Goal: Information Seeking & Learning: Learn about a topic

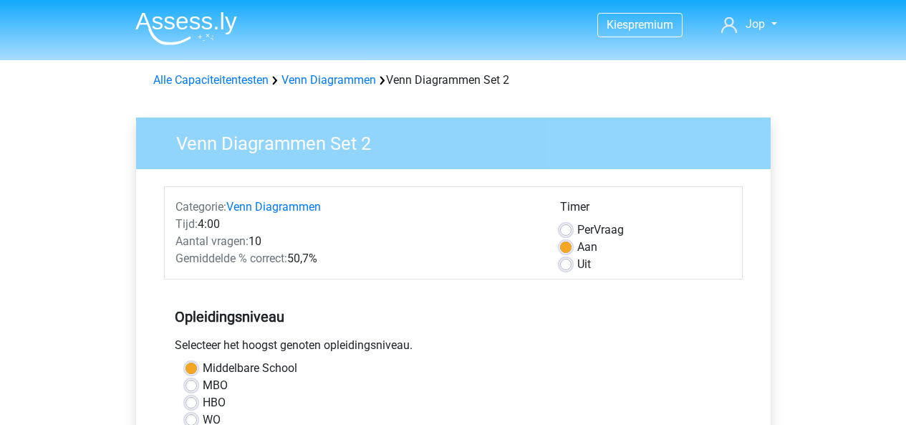
scroll to position [483, 0]
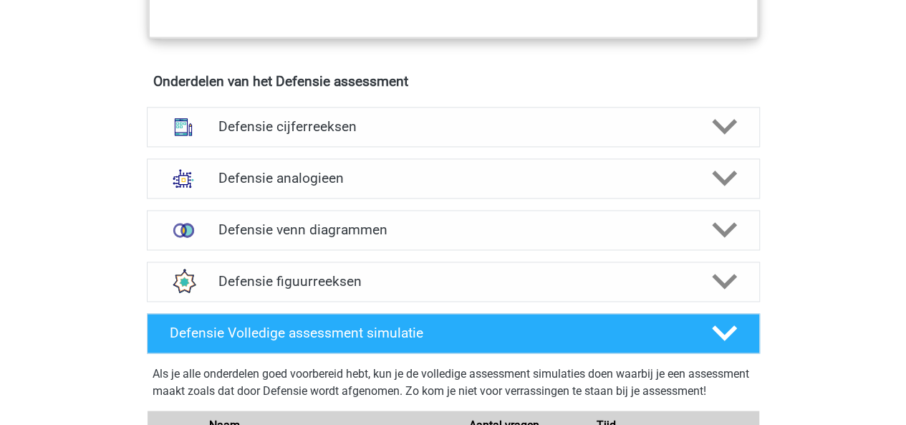
scroll to position [1003, 0]
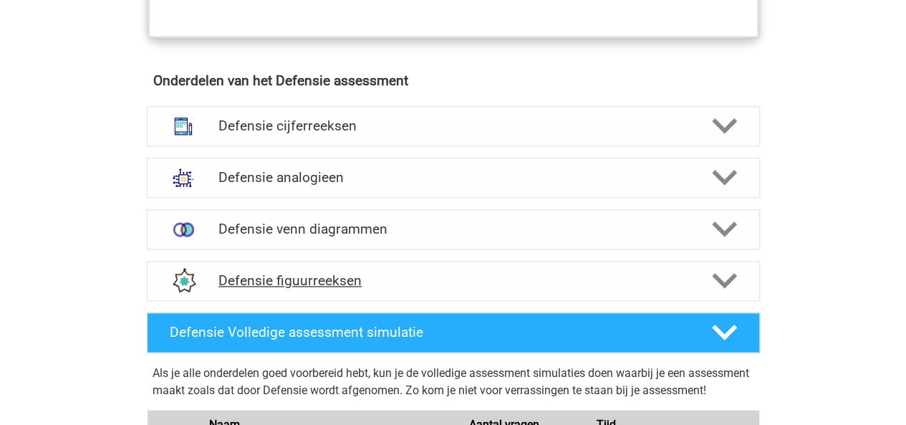
click at [368, 280] on h4 "Defensie figuurreeksen" at bounding box center [452, 280] width 469 height 16
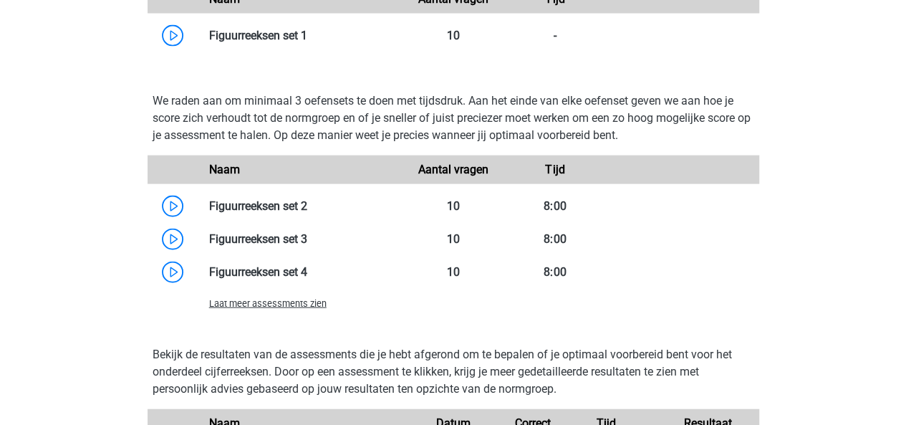
scroll to position [1467, 0]
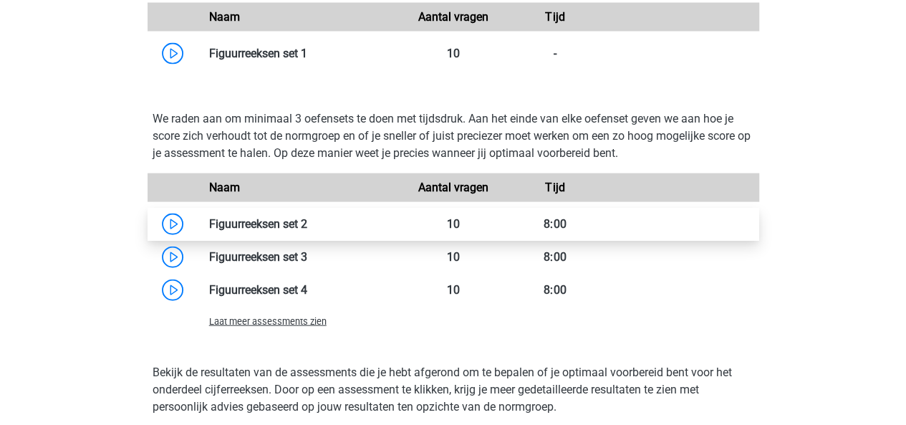
click at [307, 225] on link at bounding box center [307, 224] width 0 height 14
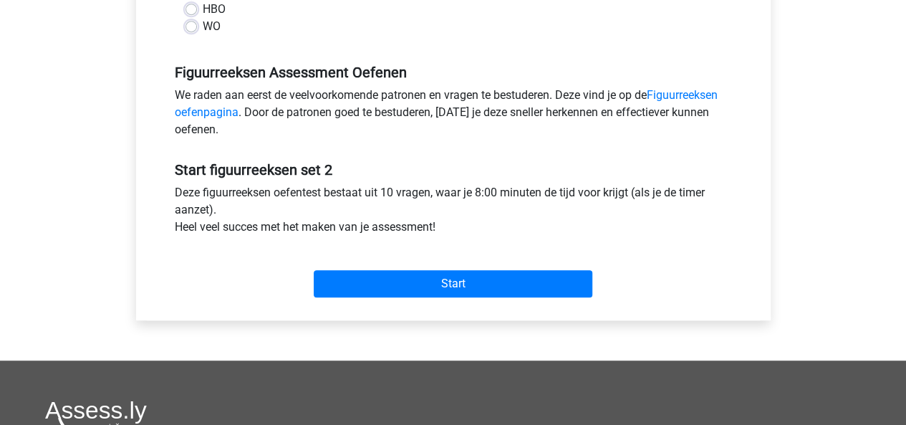
scroll to position [396, 0]
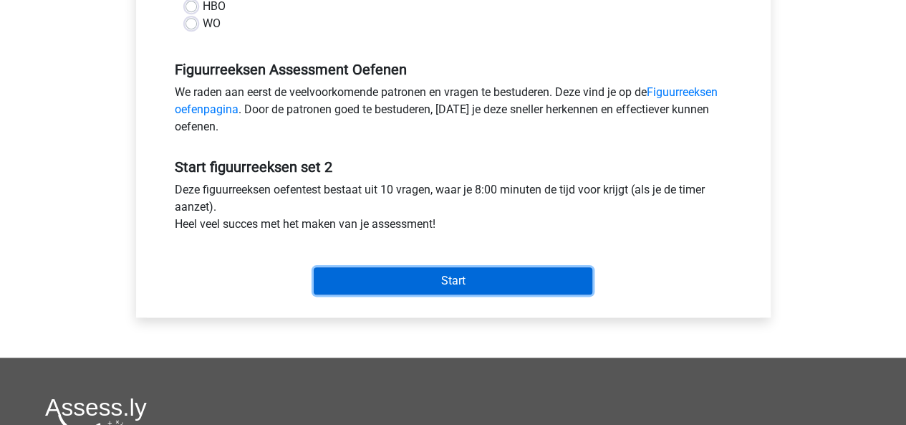
click at [467, 283] on input "Start" at bounding box center [453, 280] width 279 height 27
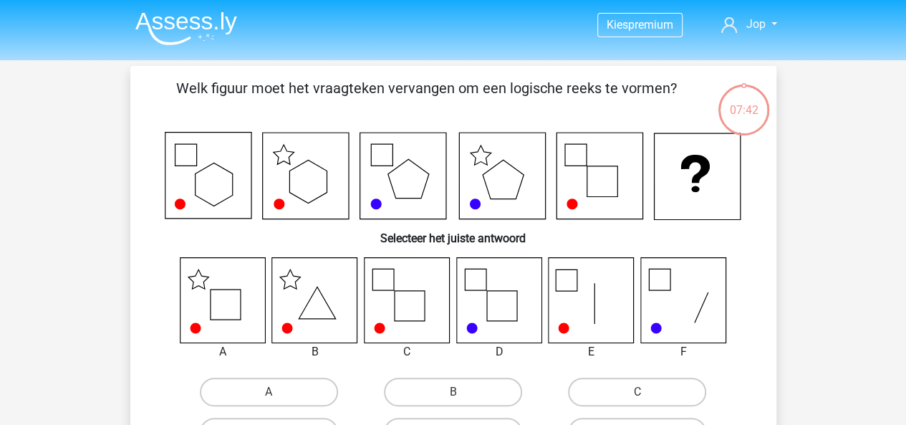
click at [276, 392] on input "A" at bounding box center [273, 396] width 9 height 9
radio input "true"
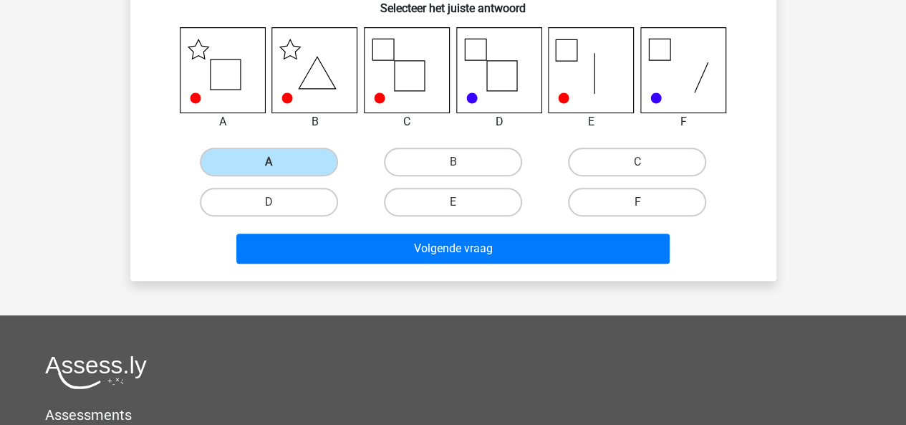
scroll to position [231, 0]
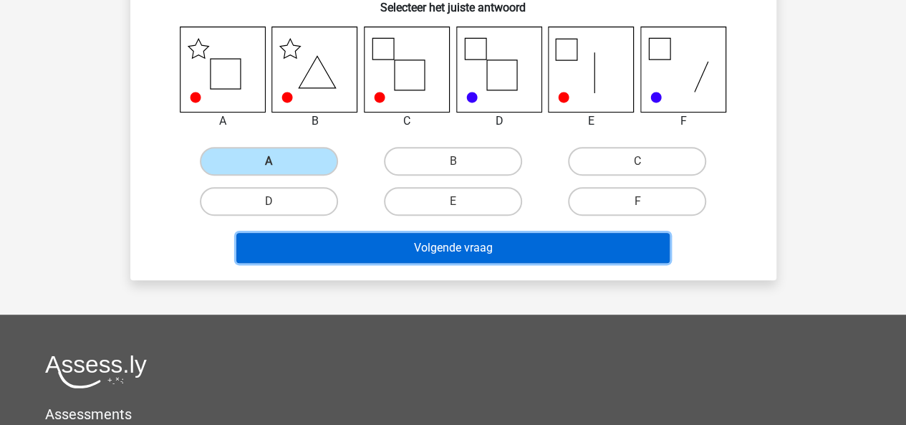
click at [359, 244] on button "Volgende vraag" at bounding box center [452, 248] width 433 height 30
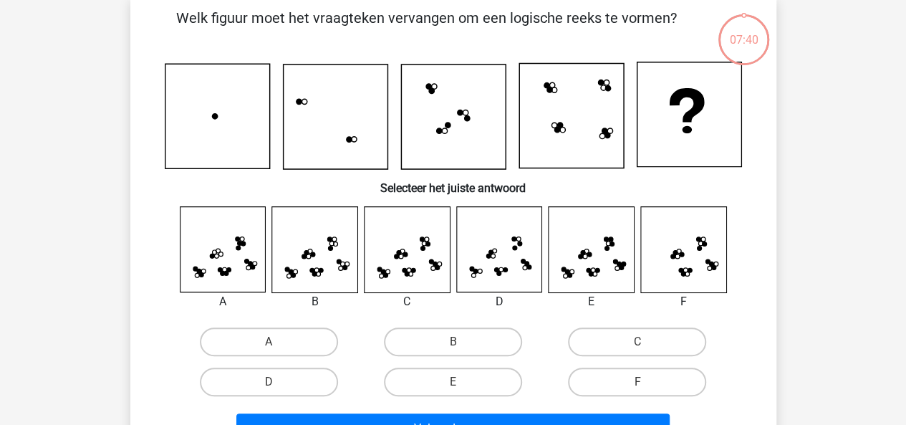
scroll to position [66, 0]
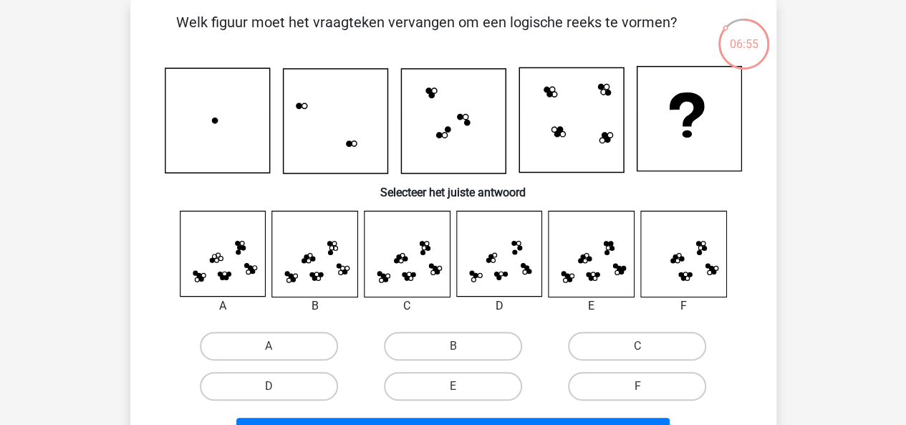
click at [637, 346] on input "C" at bounding box center [641, 350] width 9 height 9
radio input "true"
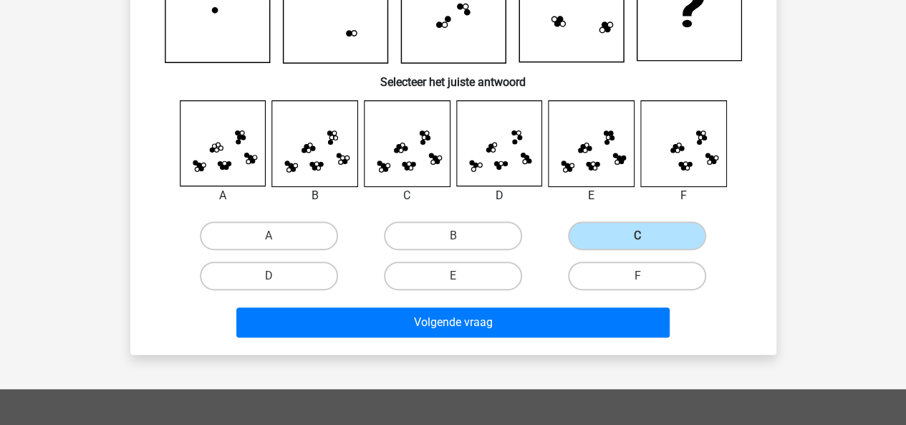
scroll to position [182, 0]
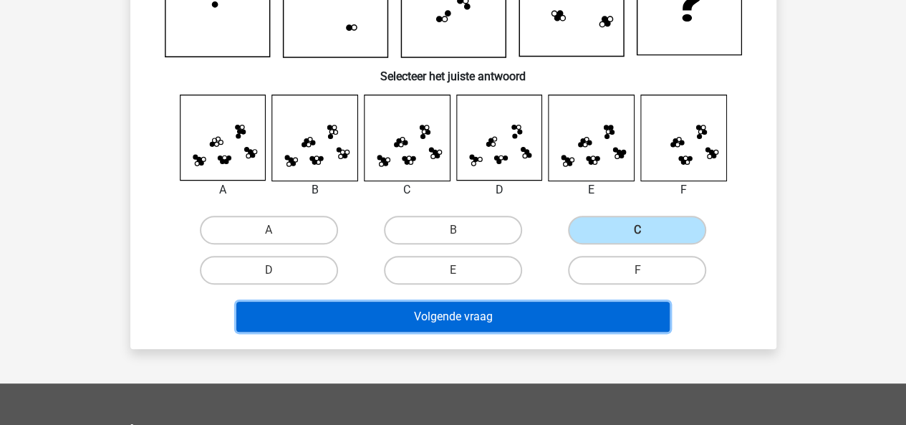
click at [437, 320] on button "Volgende vraag" at bounding box center [452, 317] width 433 height 30
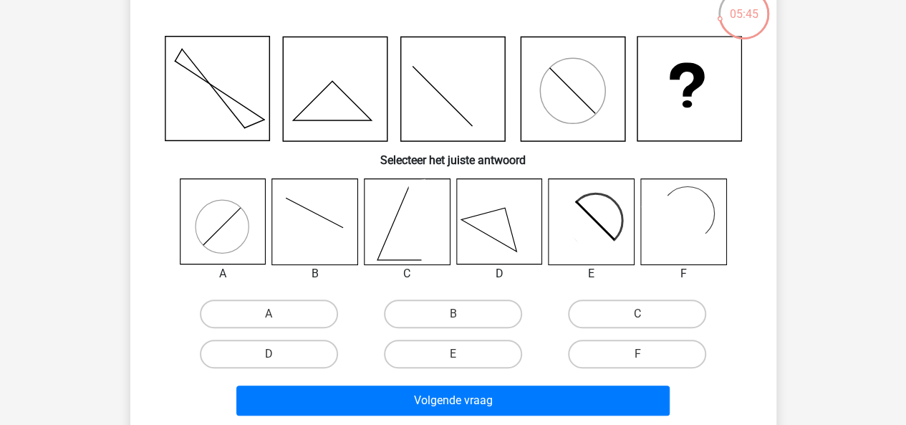
scroll to position [95, 0]
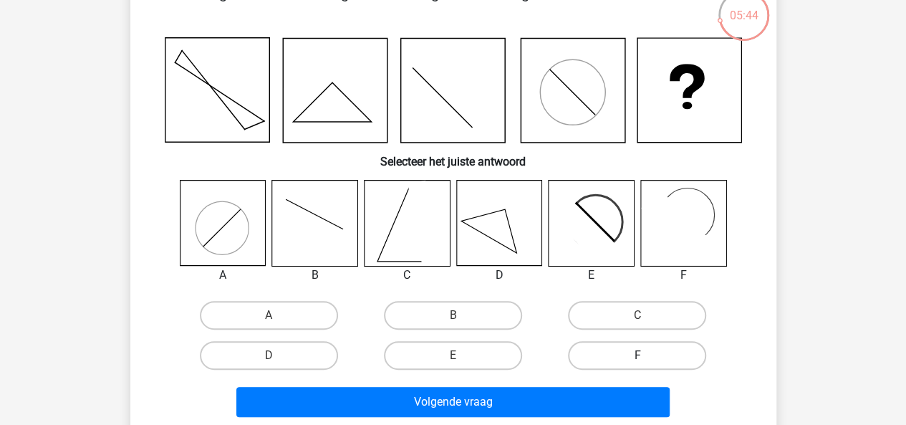
click at [628, 349] on label "F" at bounding box center [637, 355] width 138 height 29
click at [637, 355] on input "F" at bounding box center [641, 359] width 9 height 9
radio input "true"
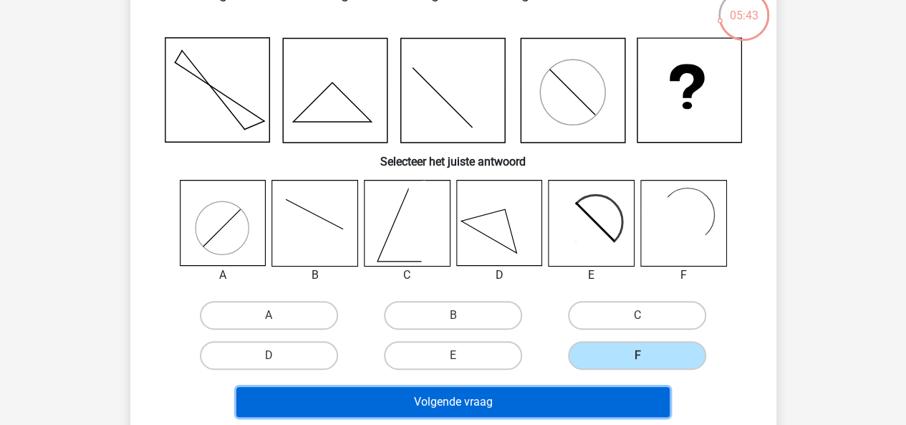
click at [567, 406] on button "Volgende vraag" at bounding box center [452, 402] width 433 height 30
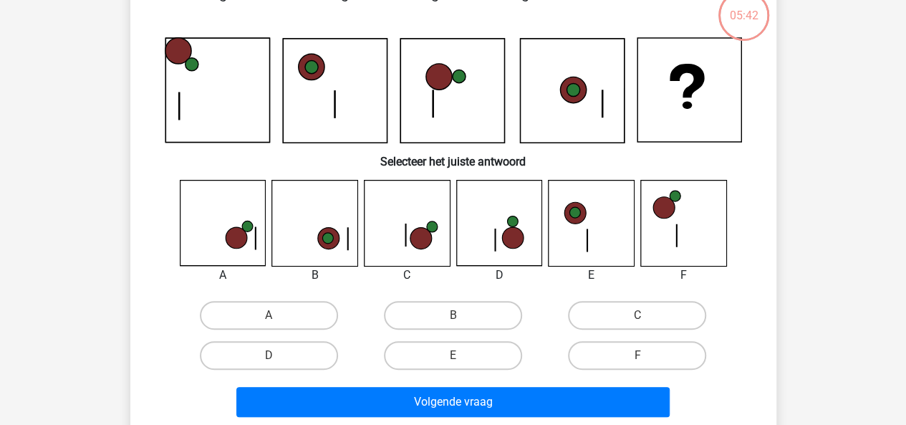
scroll to position [66, 0]
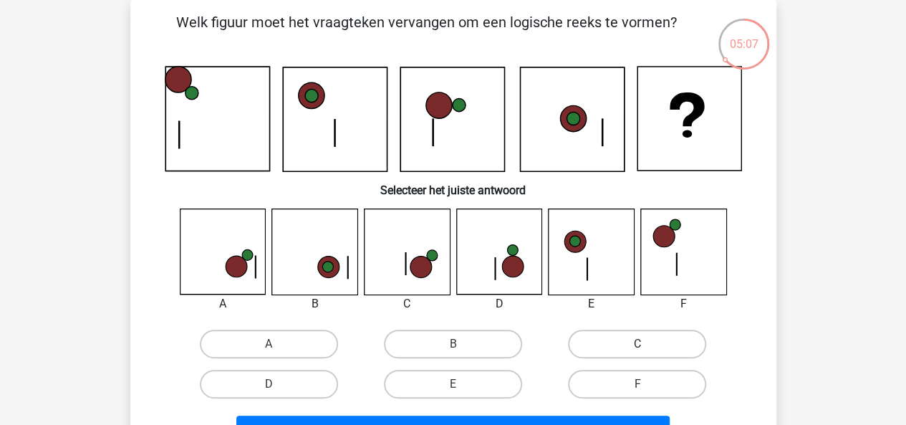
click at [628, 338] on label "C" at bounding box center [637, 343] width 138 height 29
click at [637, 344] on input "C" at bounding box center [641, 348] width 9 height 9
radio input "true"
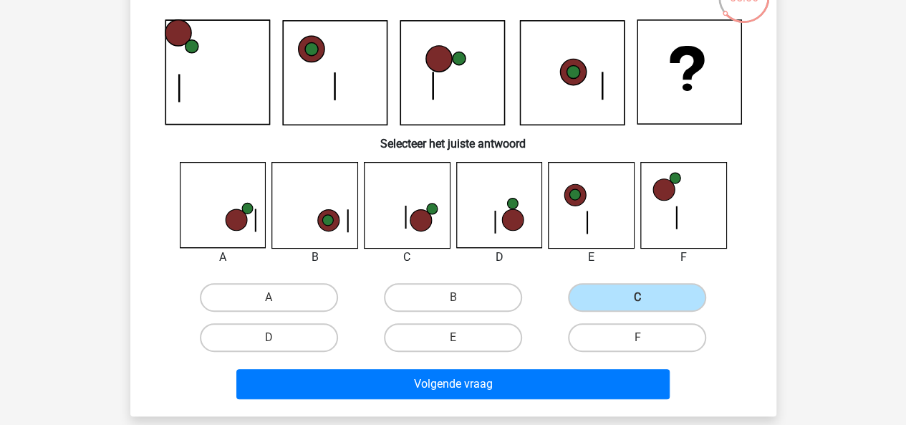
scroll to position [115, 0]
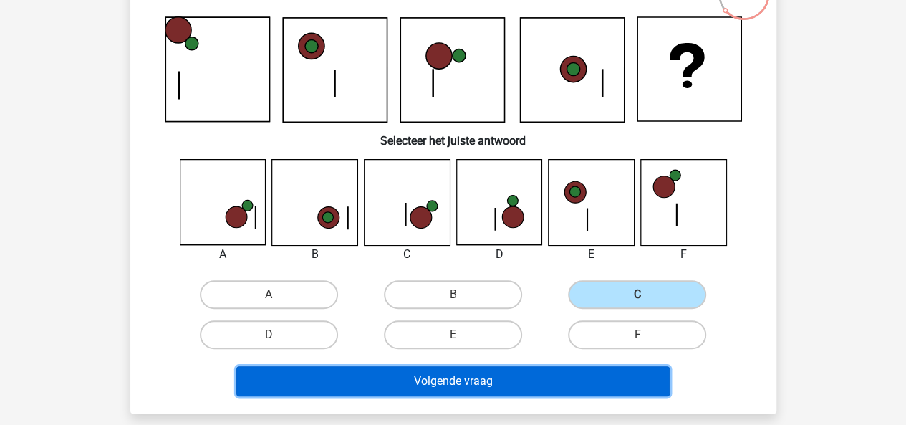
click at [519, 375] on button "Volgende vraag" at bounding box center [452, 381] width 433 height 30
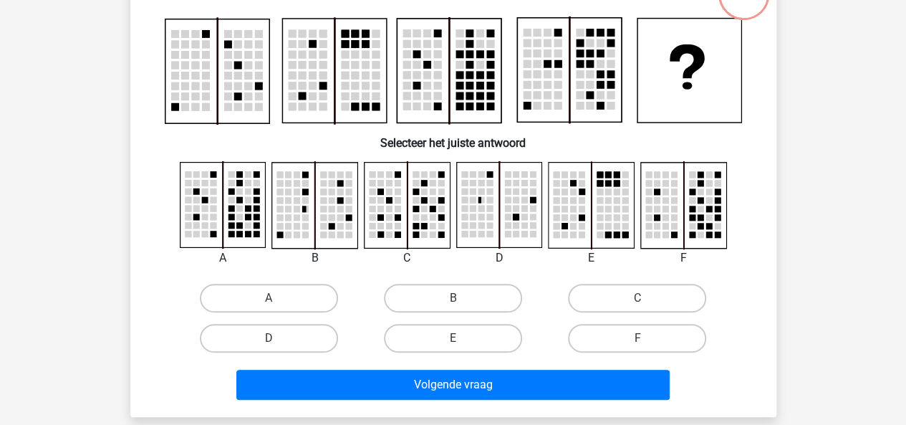
scroll to position [66, 0]
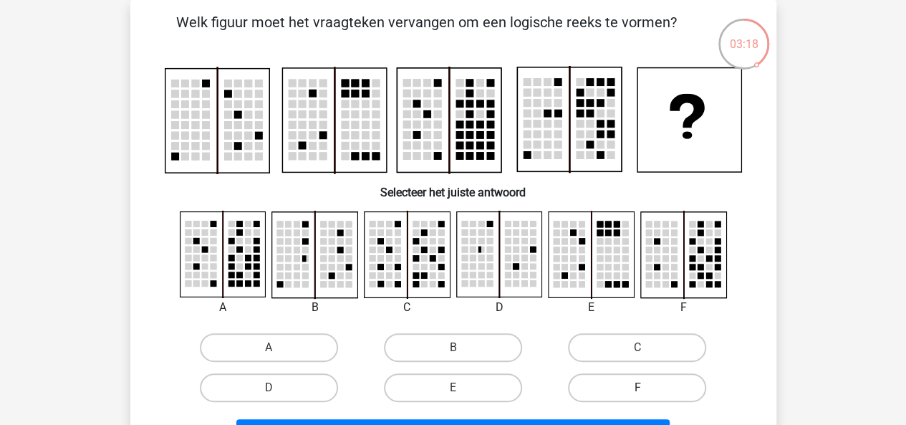
click at [637, 379] on label "F" at bounding box center [637, 387] width 138 height 29
click at [637, 387] on input "F" at bounding box center [641, 391] width 9 height 9
radio input "true"
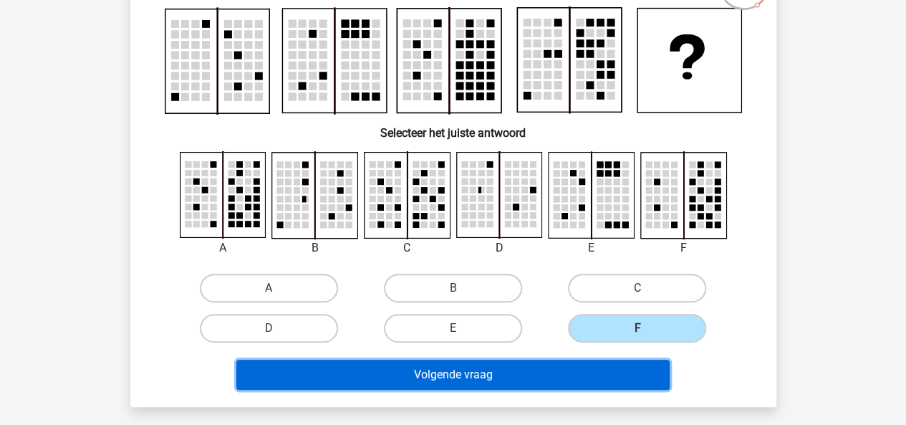
click at [548, 379] on button "Volgende vraag" at bounding box center [452, 375] width 433 height 30
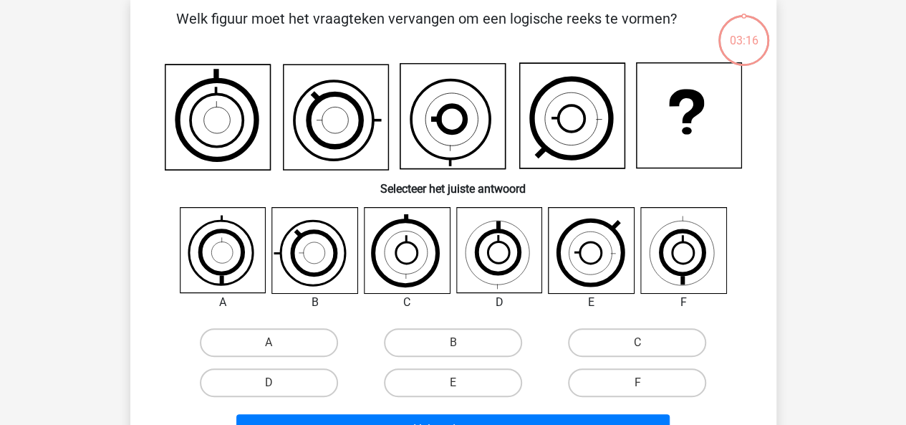
scroll to position [66, 0]
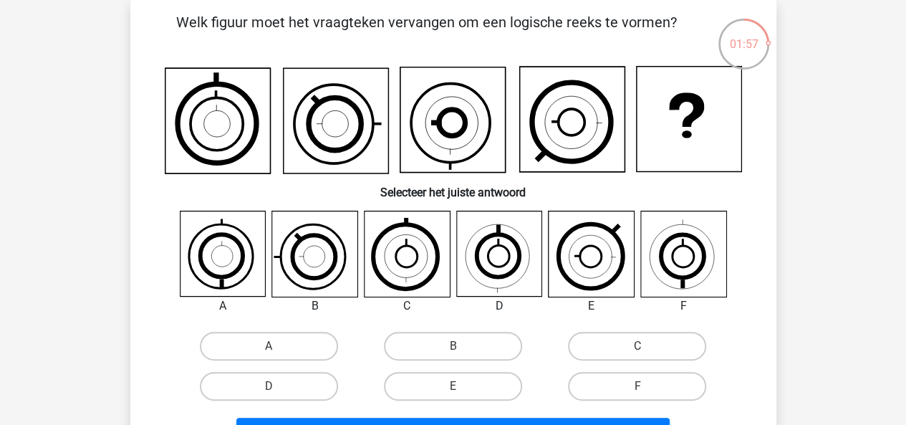
click at [458, 353] on input "B" at bounding box center [457, 350] width 9 height 9
radio input "true"
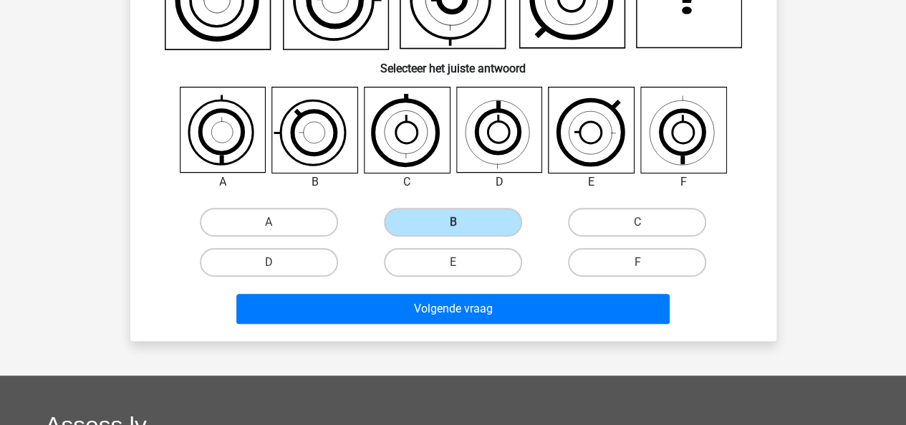
scroll to position [189, 0]
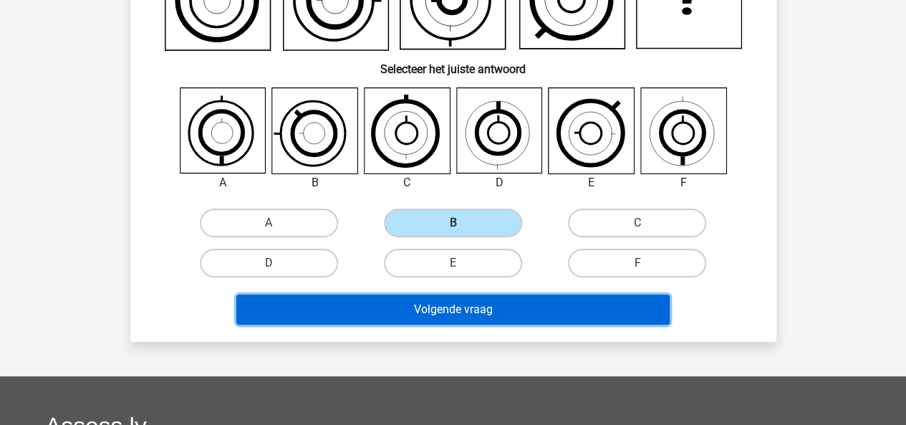
click at [459, 319] on button "Volgende vraag" at bounding box center [452, 309] width 433 height 30
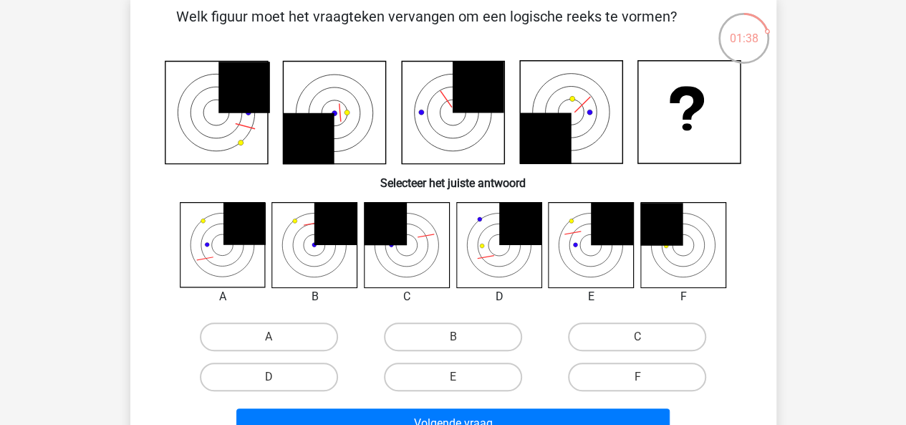
scroll to position [72, 0]
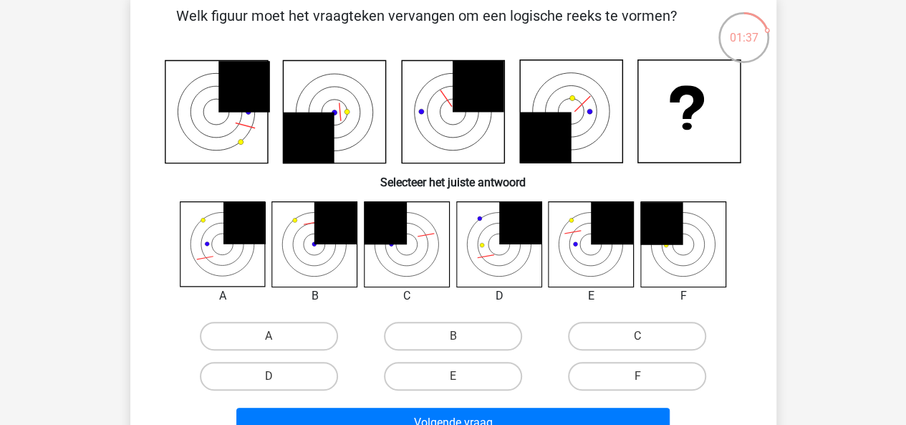
click at [453, 382] on input "E" at bounding box center [457, 380] width 9 height 9
radio input "true"
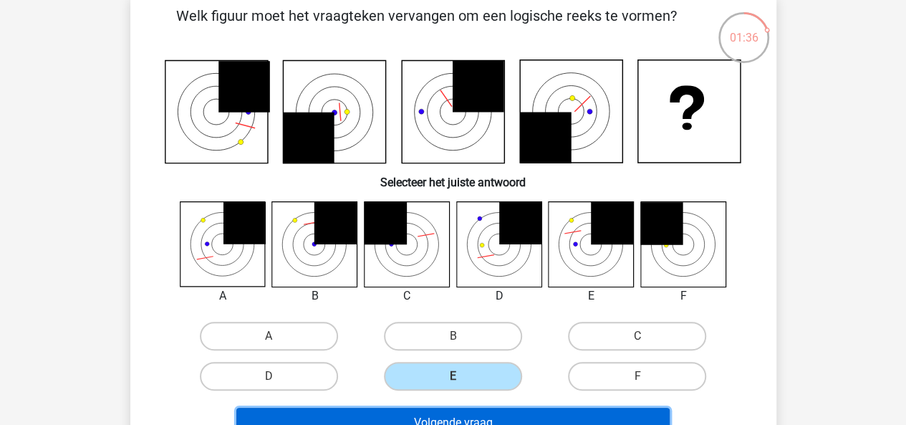
click at [469, 417] on button "Volgende vraag" at bounding box center [452, 422] width 433 height 30
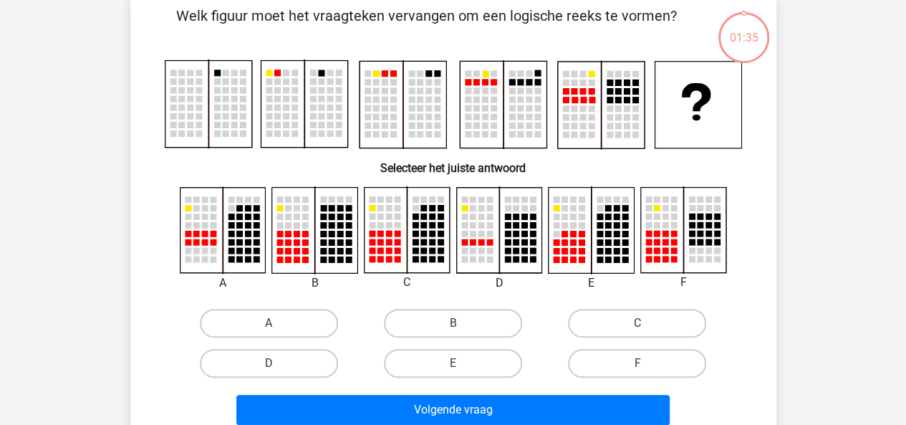
scroll to position [66, 0]
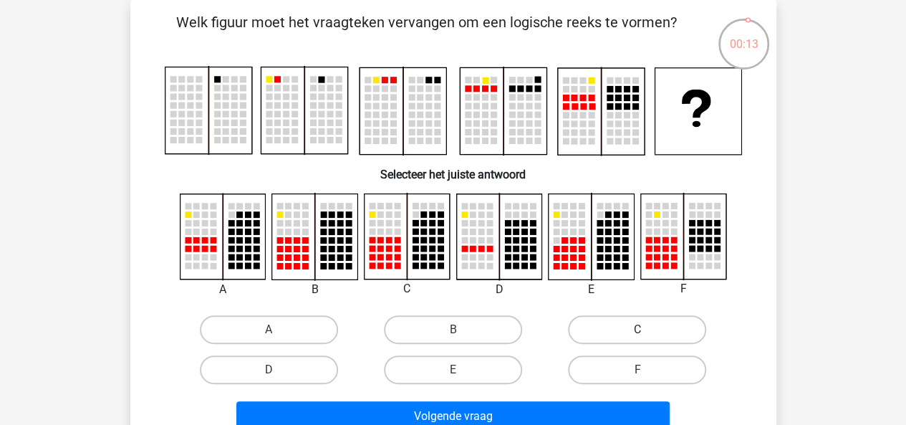
drag, startPoint x: 628, startPoint y: 325, endPoint x: 617, endPoint y: 316, distance: 14.2
click at [617, 316] on label "C" at bounding box center [637, 329] width 138 height 29
click at [637, 329] on input "C" at bounding box center [641, 333] width 9 height 9
radio input "true"
click at [617, 316] on label "C" at bounding box center [637, 329] width 138 height 29
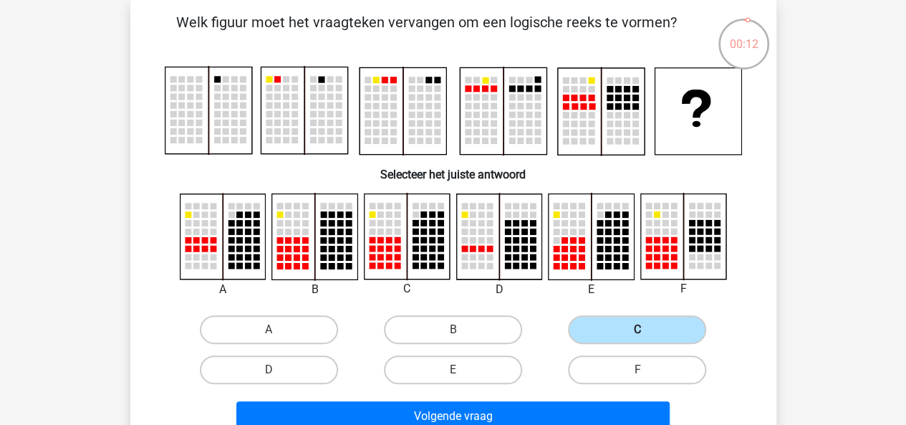
click at [637, 329] on input "C" at bounding box center [641, 333] width 9 height 9
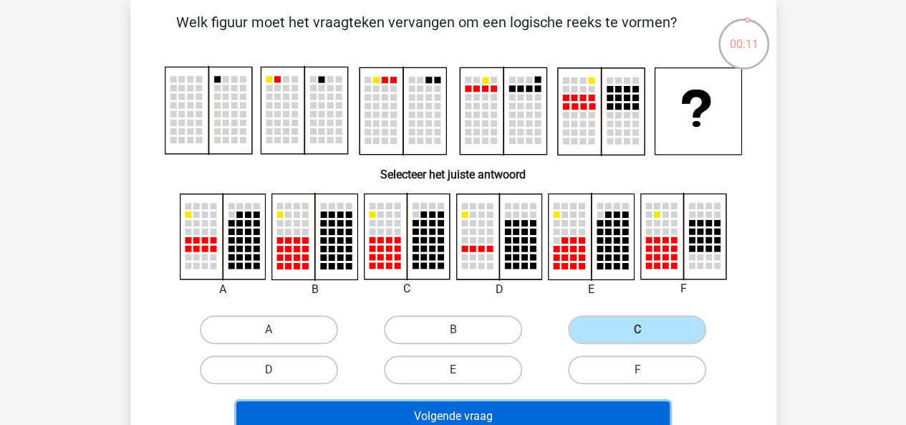
click at [550, 405] on button "Volgende vraag" at bounding box center [452, 416] width 433 height 30
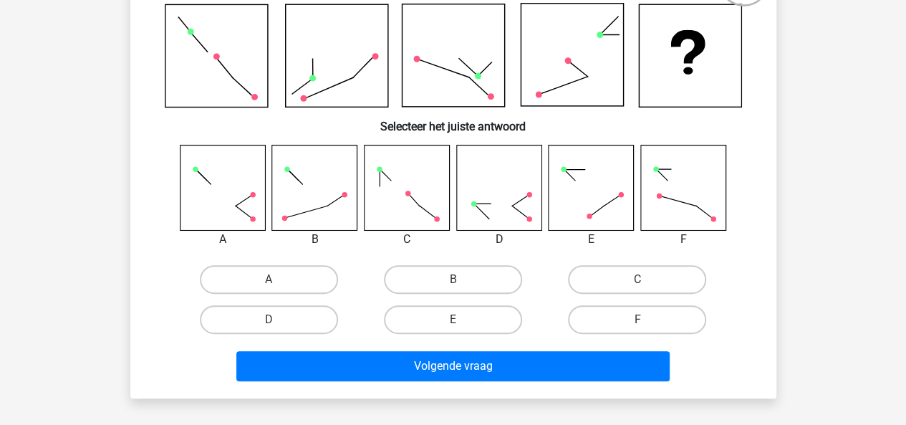
scroll to position [127, 0]
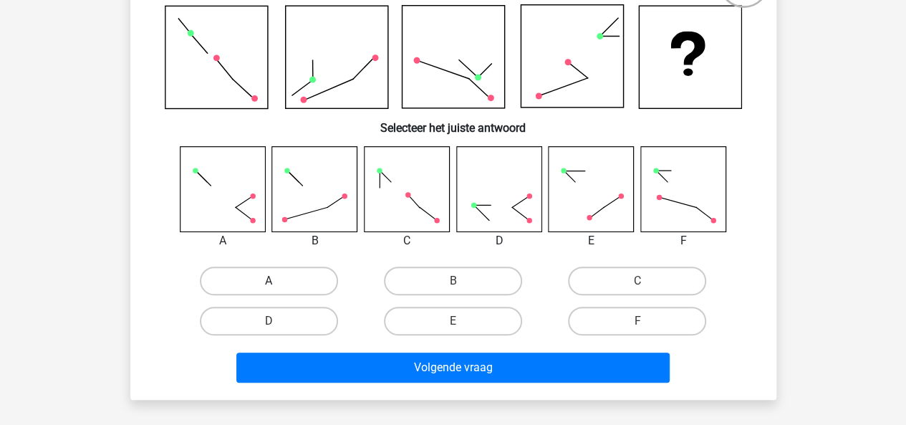
click at [283, 277] on label "A" at bounding box center [269, 280] width 138 height 29
click at [278, 281] on input "A" at bounding box center [273, 285] width 9 height 9
radio input "true"
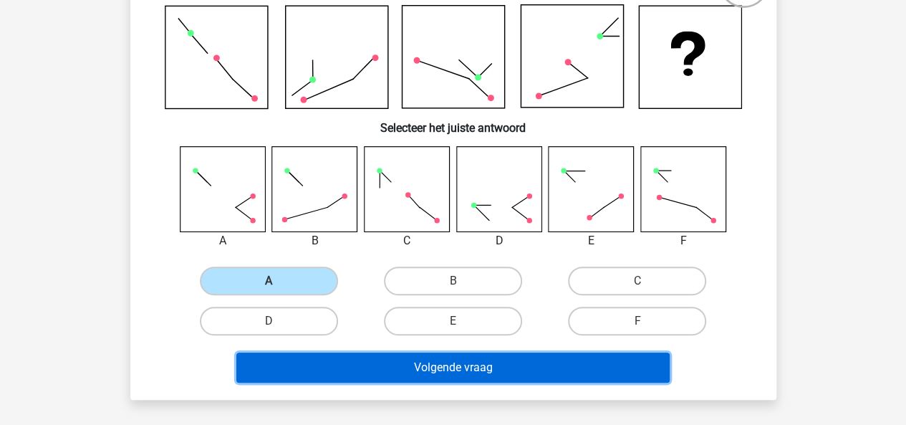
click at [359, 374] on button "Volgende vraag" at bounding box center [452, 367] width 433 height 30
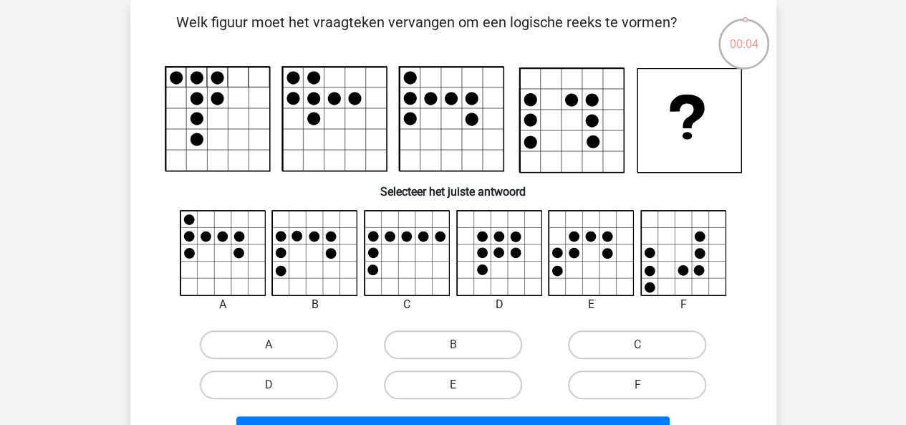
scroll to position [102, 0]
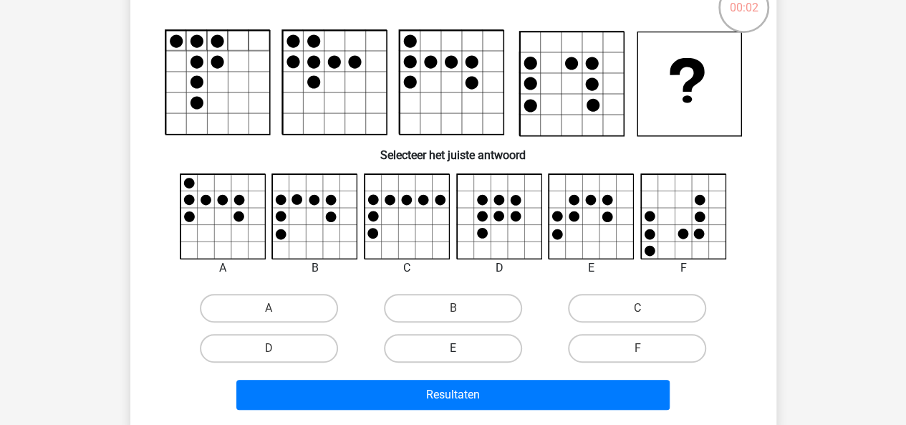
click at [446, 344] on label "E" at bounding box center [453, 348] width 138 height 29
click at [453, 348] on input "E" at bounding box center [457, 352] width 9 height 9
radio input "true"
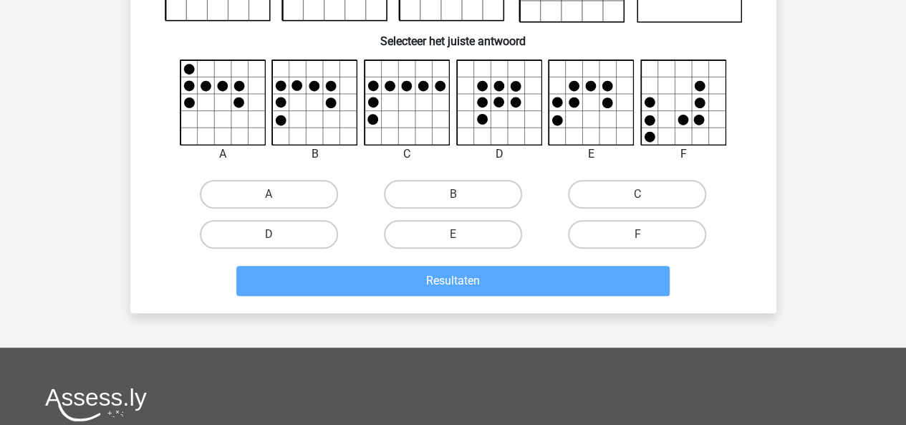
scroll to position [217, 0]
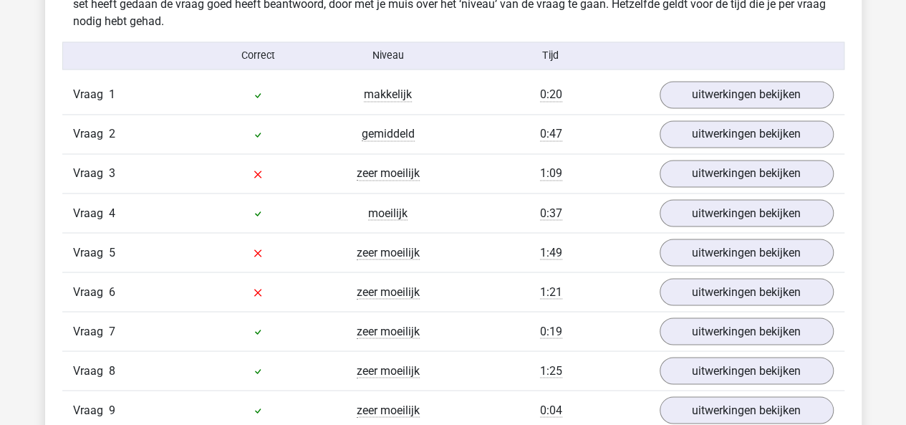
scroll to position [1159, 0]
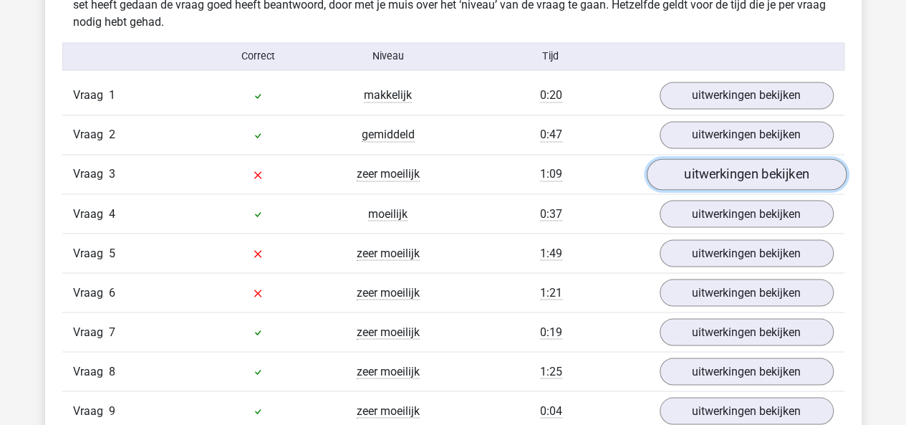
click at [698, 168] on link "uitwerkingen bekijken" at bounding box center [746, 175] width 200 height 32
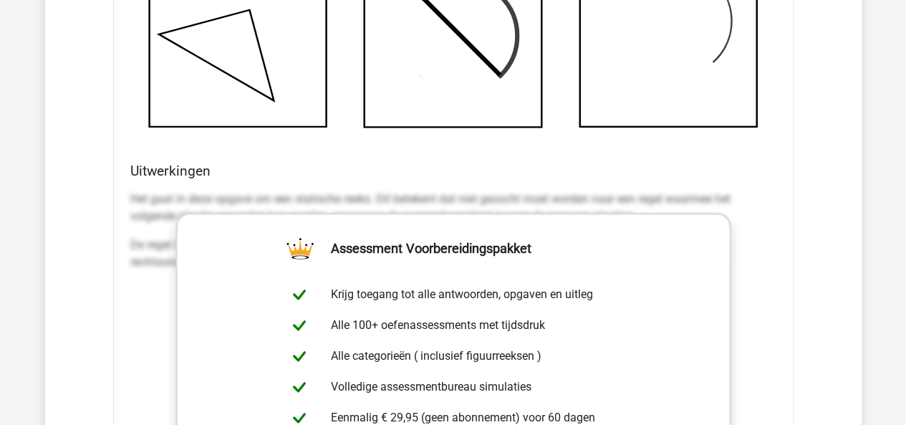
scroll to position [1856, 0]
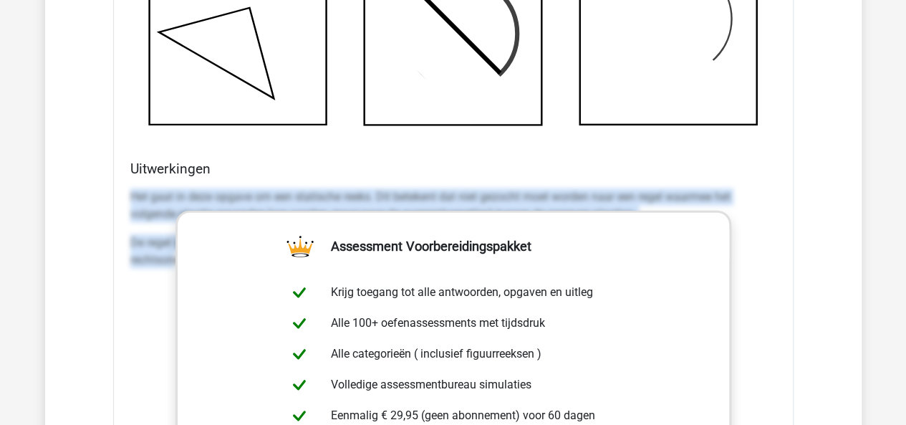
drag, startPoint x: 129, startPoint y: 190, endPoint x: 172, endPoint y: 258, distance: 79.9
click at [172, 258] on div "Het gaat in deze opgave om een statische reeks. Dit betekent dat niet gezocht m…" at bounding box center [453, 234] width 646 height 103
copy div "Het gaat in deze opgave om een statische reeks. Dit betekent dat niet gezocht m…"
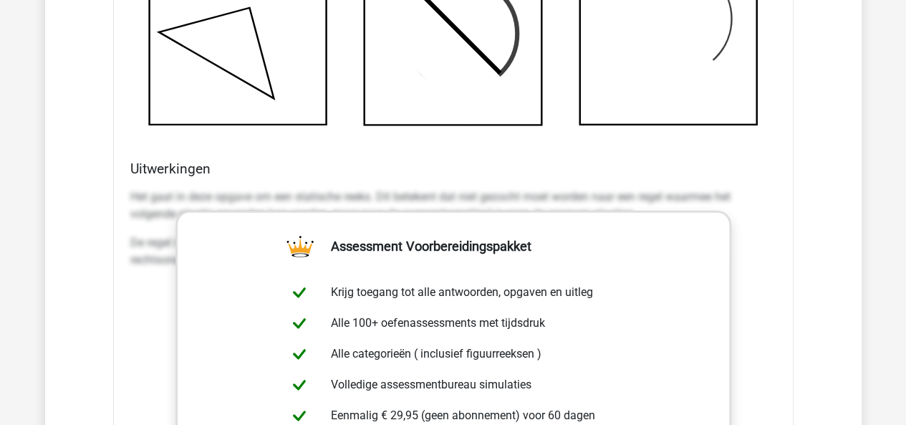
click at [569, 163] on h4 "Uitwerkingen" at bounding box center [453, 168] width 646 height 16
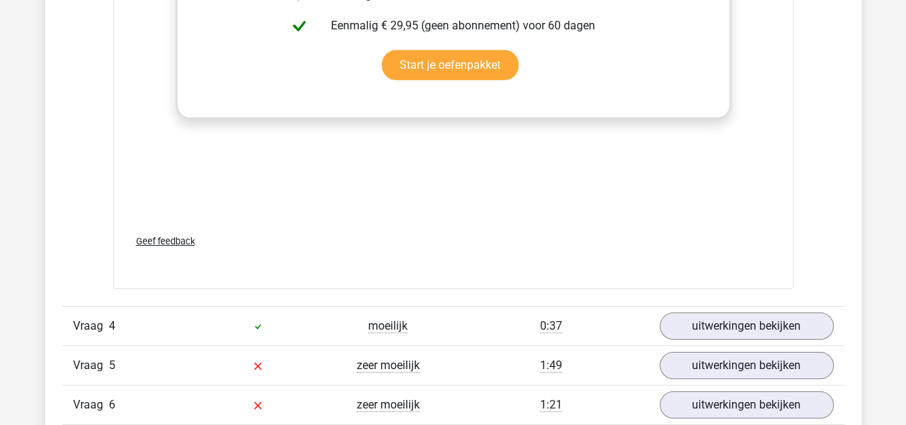
scroll to position [2340, 0]
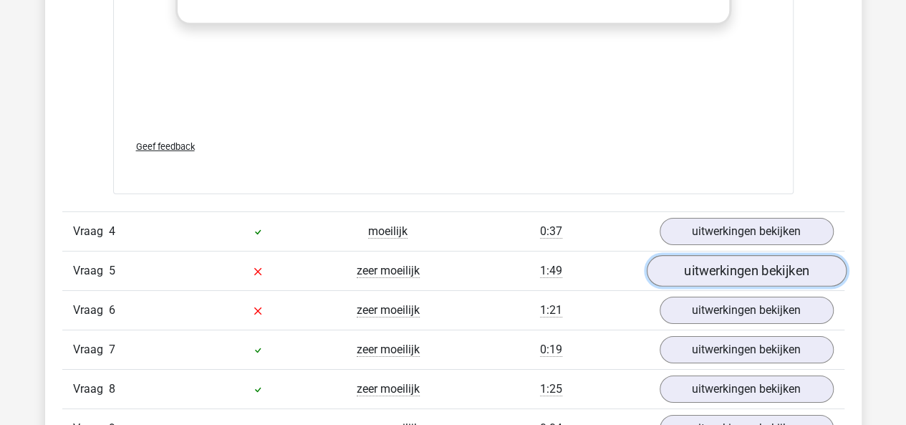
click at [681, 271] on link "uitwerkingen bekijken" at bounding box center [746, 271] width 200 height 32
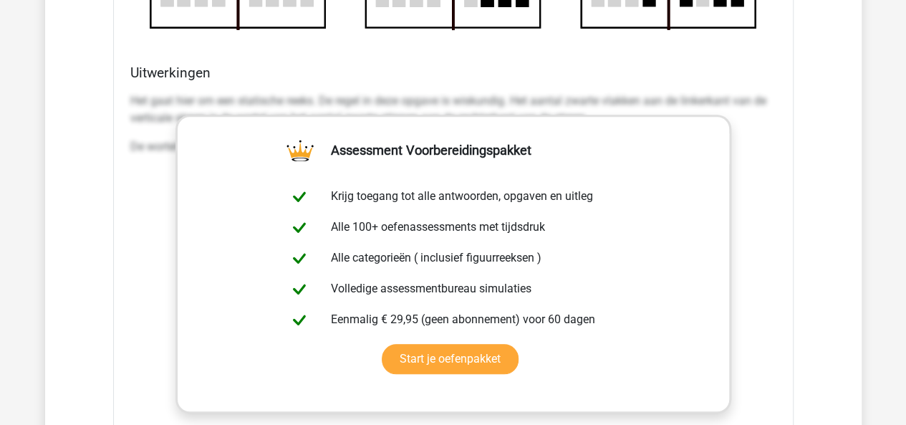
scroll to position [3228, 0]
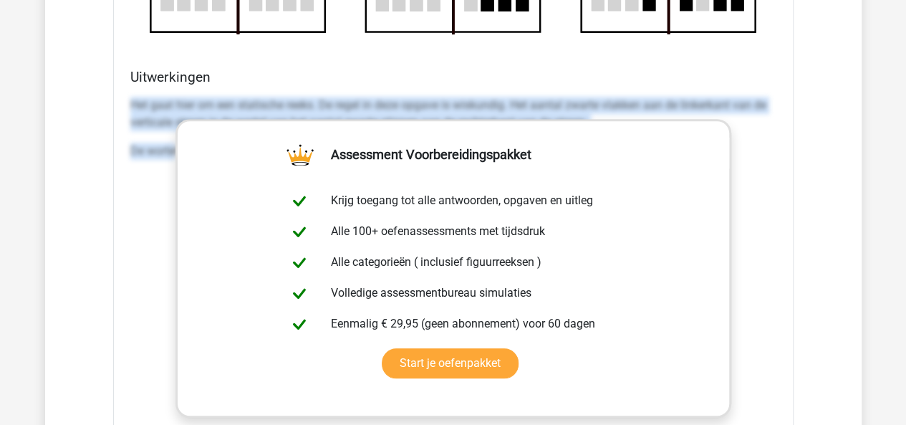
drag, startPoint x: 127, startPoint y: 101, endPoint x: 173, endPoint y: 147, distance: 64.8
click at [173, 147] on div "Uitwerkingen Het gaat hier om een statische reeks. De regel in deze opgave is w…" at bounding box center [453, 295] width 657 height 452
copy div "Het gaat hier om een statische reeks. De regel in deze opgave is wiskundig. Het…"
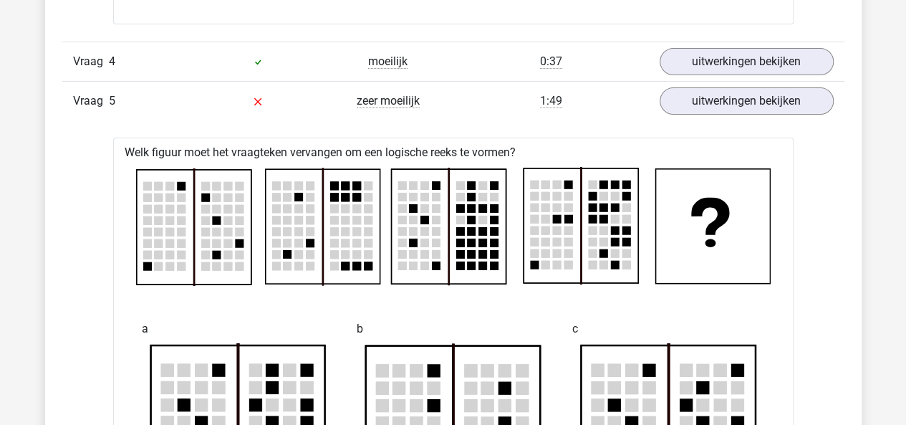
scroll to position [2509, 0]
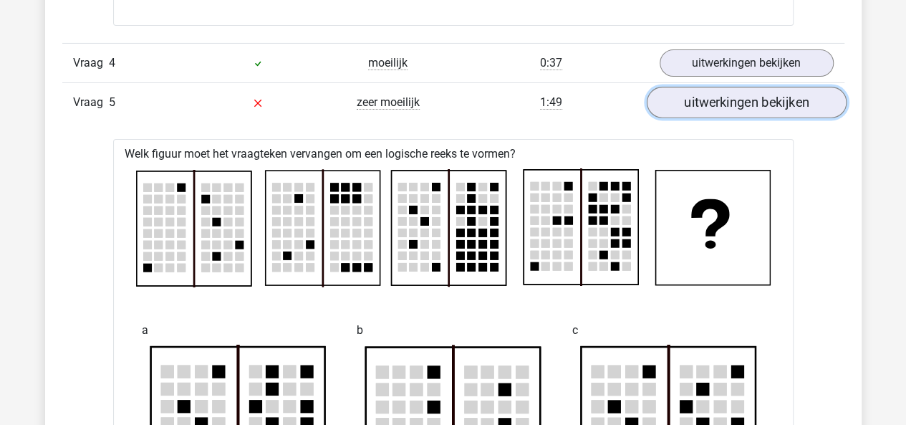
click at [677, 89] on link "uitwerkingen bekijken" at bounding box center [746, 103] width 200 height 32
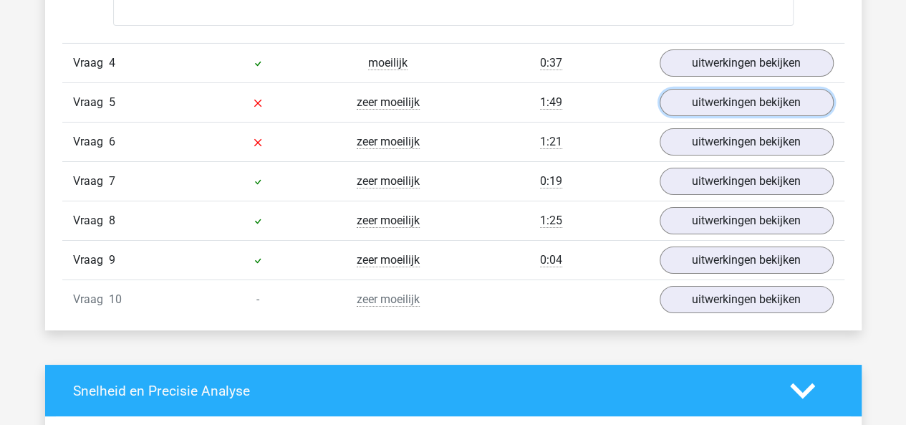
scroll to position [2530, 0]
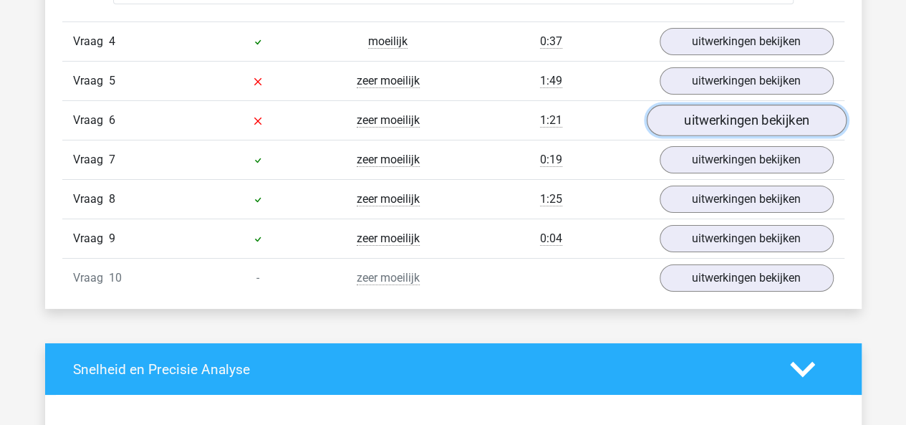
click at [660, 114] on link "uitwerkingen bekijken" at bounding box center [746, 121] width 200 height 32
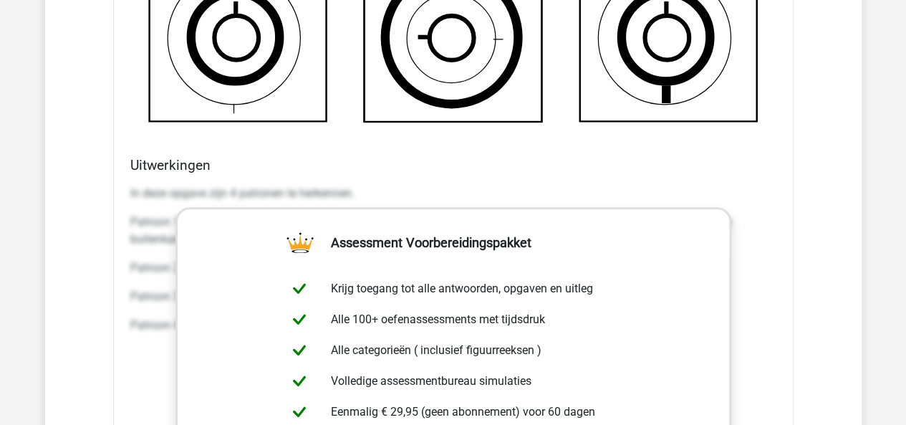
scroll to position [3180, 0]
click at [127, 185] on div "Uitwerkingen In deze opgave zijn 4 patronen te herkennen. Patroon 1: De dikke c…" at bounding box center [453, 382] width 657 height 452
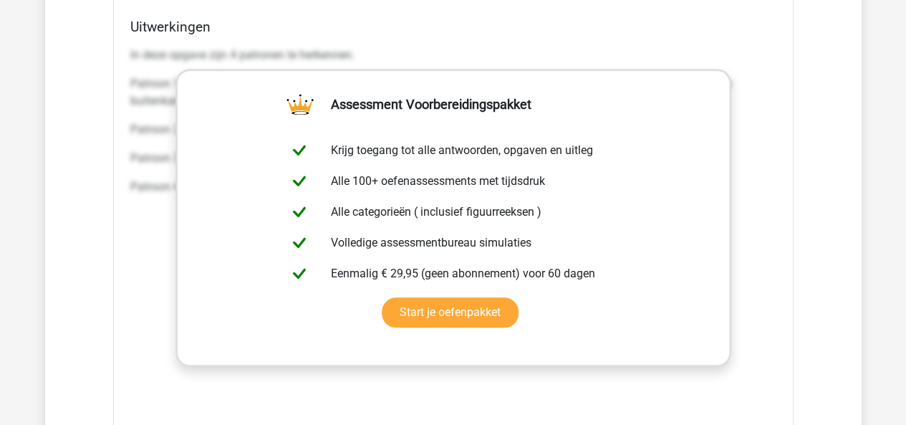
scroll to position [3317, 0]
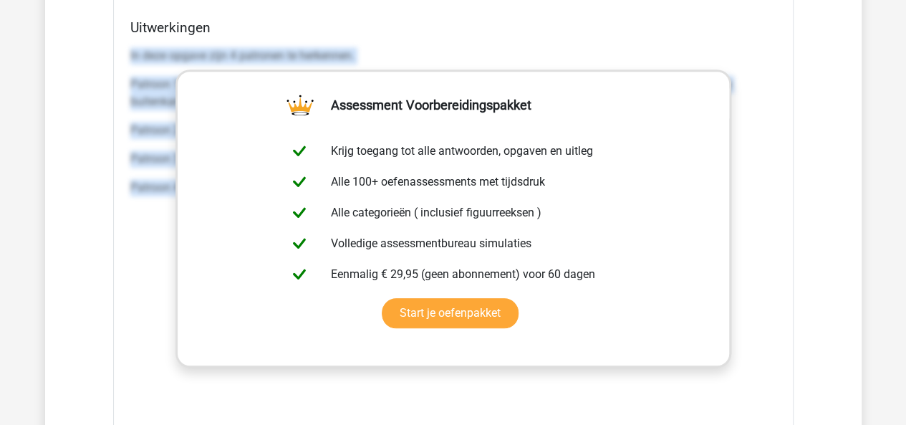
drag, startPoint x: 125, startPoint y: 42, endPoint x: 768, endPoint y: 168, distance: 654.8
click at [768, 168] on div "Uitwerkingen In deze opgave zijn 4 patronen te herkennen. Patroon 1: De dikke c…" at bounding box center [453, 245] width 657 height 452
copy div "In deze opgave zijn 4 patronen te herkennen. Patroon 1: De dikke cirkel schuift…"
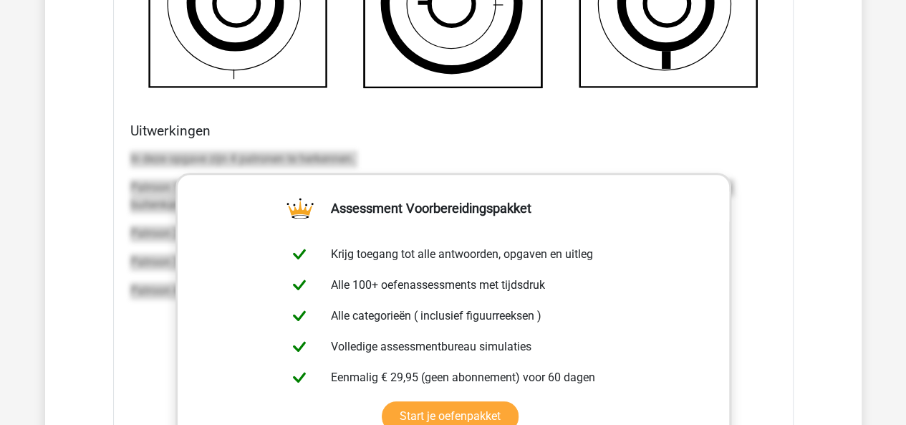
scroll to position [3213, 0]
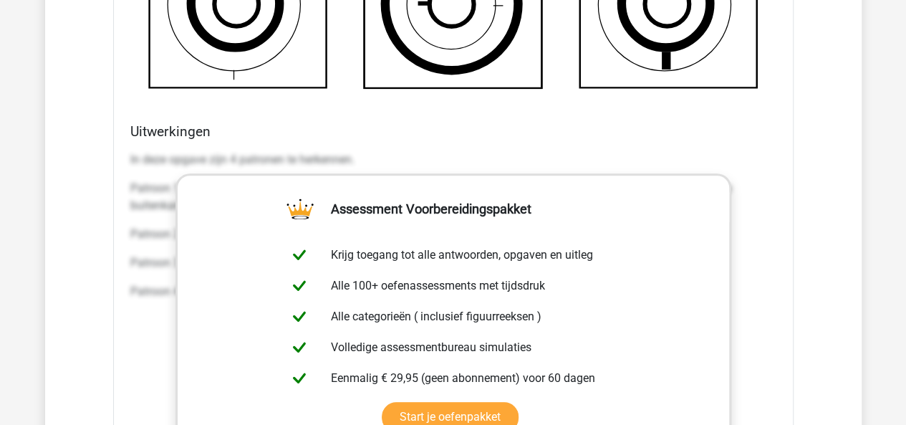
click at [564, 123] on h4 "Uitwerkingen" at bounding box center [453, 131] width 646 height 16
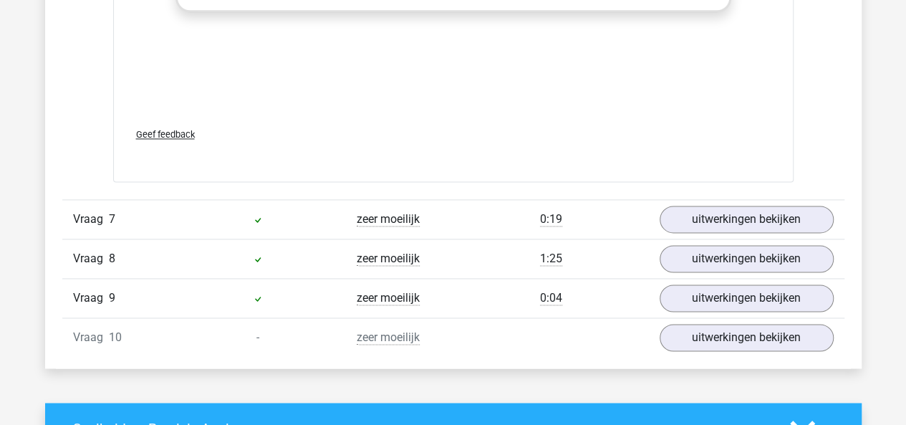
scroll to position [3722, 0]
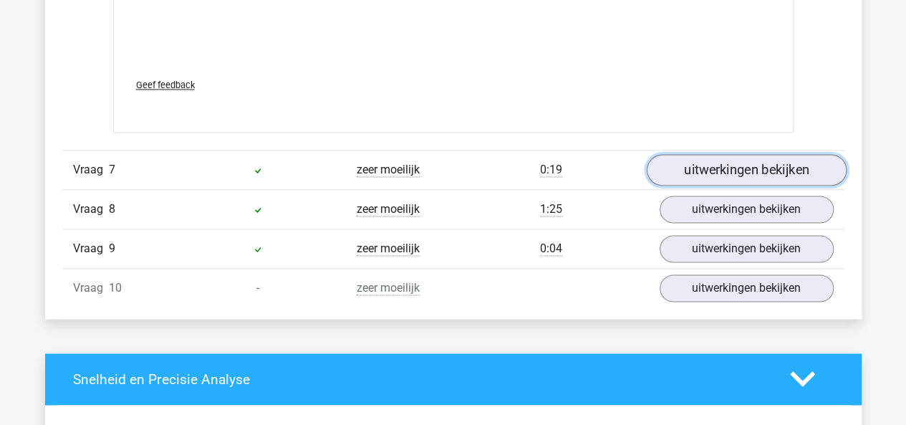
click at [678, 168] on link "uitwerkingen bekijken" at bounding box center [746, 170] width 200 height 32
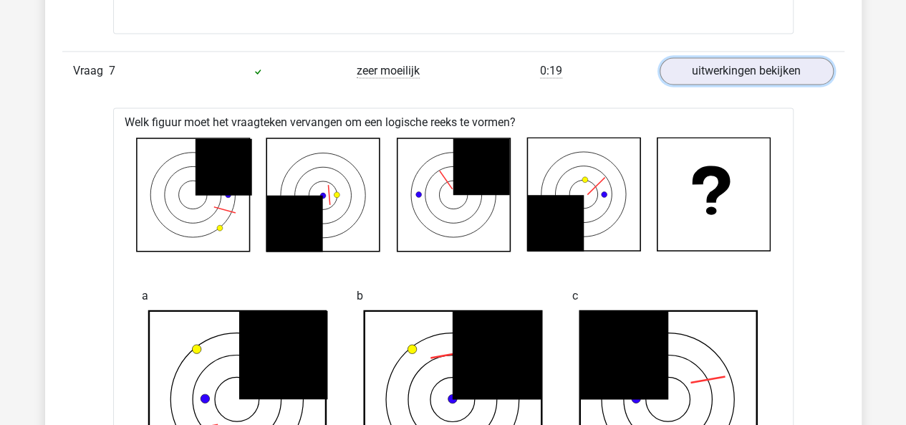
scroll to position [3821, 0]
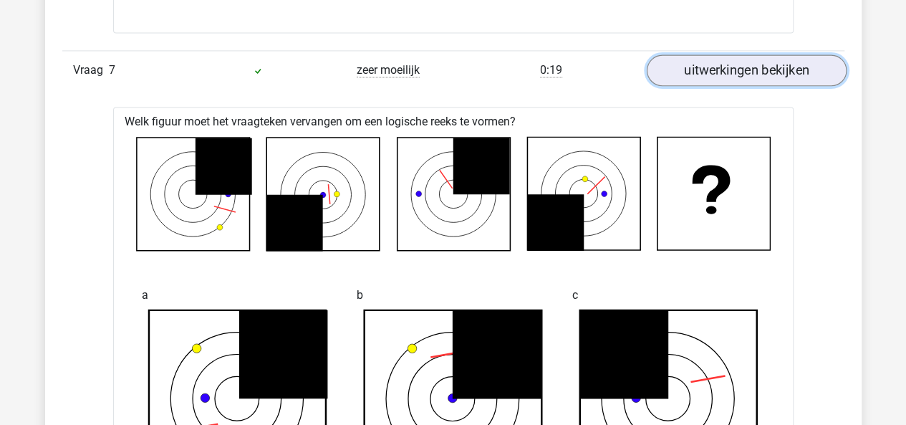
click at [705, 57] on link "uitwerkingen bekijken" at bounding box center [746, 70] width 200 height 32
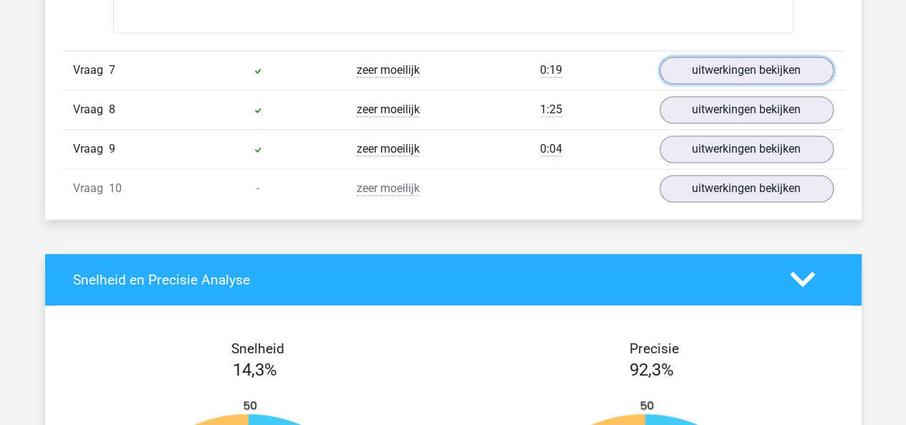
scroll to position [3836, 0]
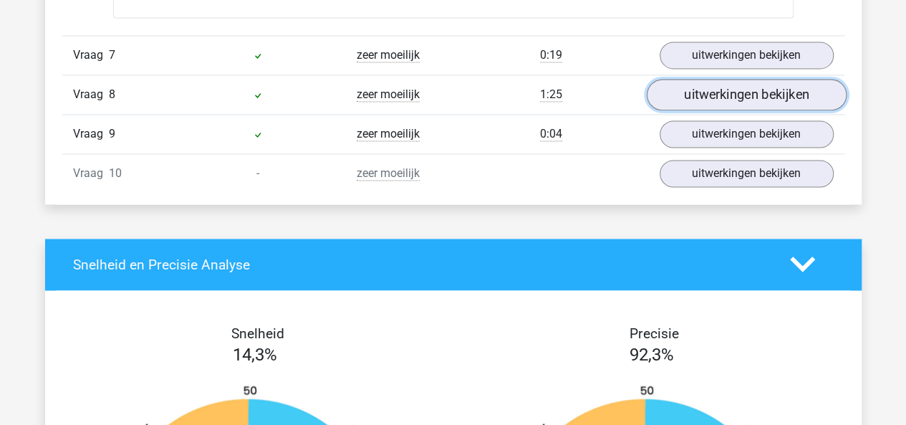
click at [685, 92] on link "uitwerkingen bekijken" at bounding box center [746, 95] width 200 height 32
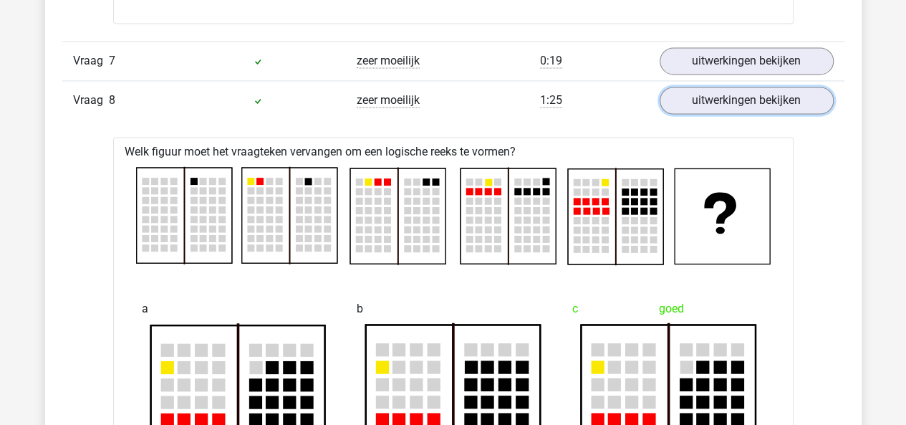
scroll to position [3815, 0]
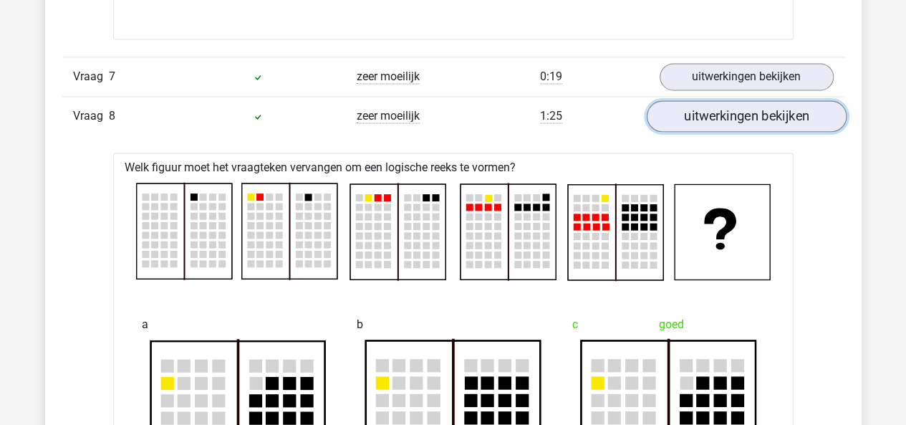
click at [708, 104] on link "uitwerkingen bekijken" at bounding box center [746, 116] width 200 height 32
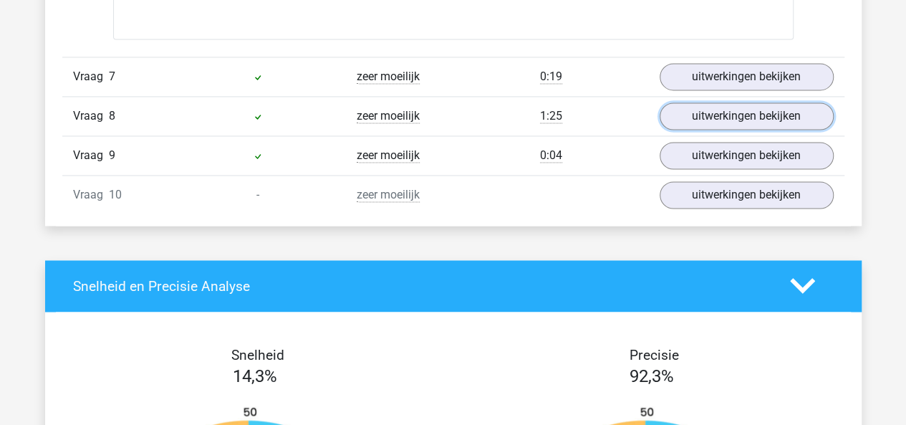
scroll to position [3816, 0]
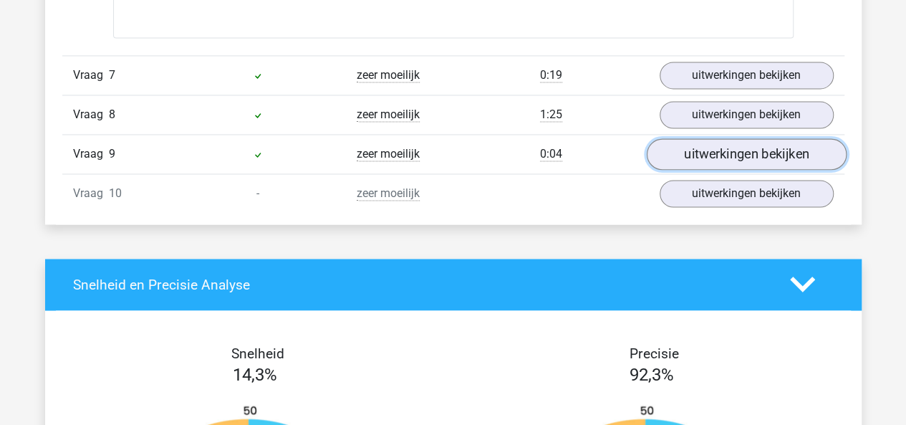
click at [711, 138] on link "uitwerkingen bekijken" at bounding box center [746, 154] width 200 height 32
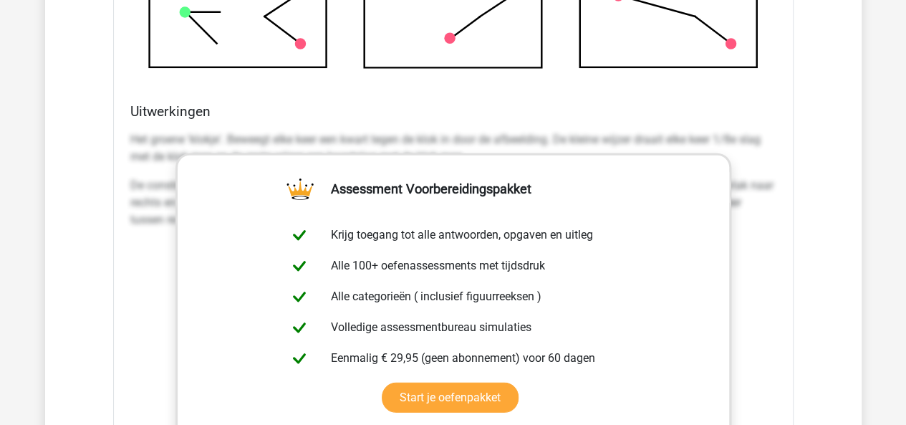
scroll to position [4550, 0]
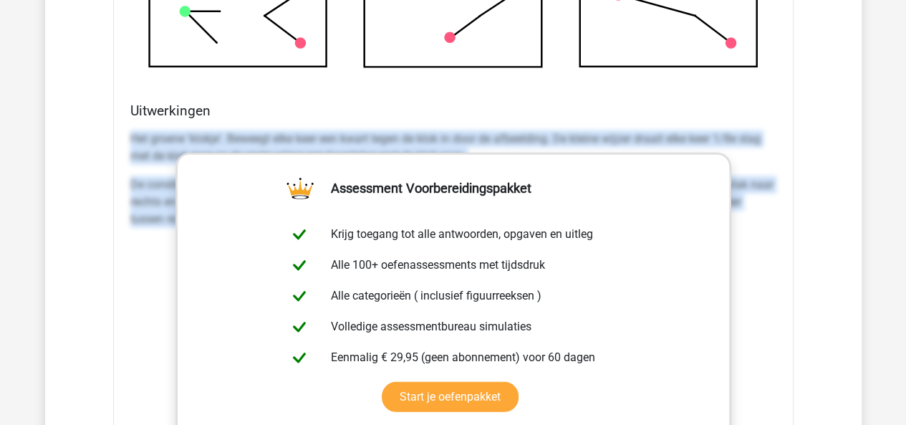
drag, startPoint x: 128, startPoint y: 128, endPoint x: 764, endPoint y: 214, distance: 641.7
click at [764, 214] on div "Uitwerkingen Het groene 'klokje'. Beweegt elke keer een kwart tegen de klok in …" at bounding box center [453, 328] width 657 height 452
copy div "Het groene 'klokje'. Beweegt elke keer een kwart tegen de klok in door de afbee…"
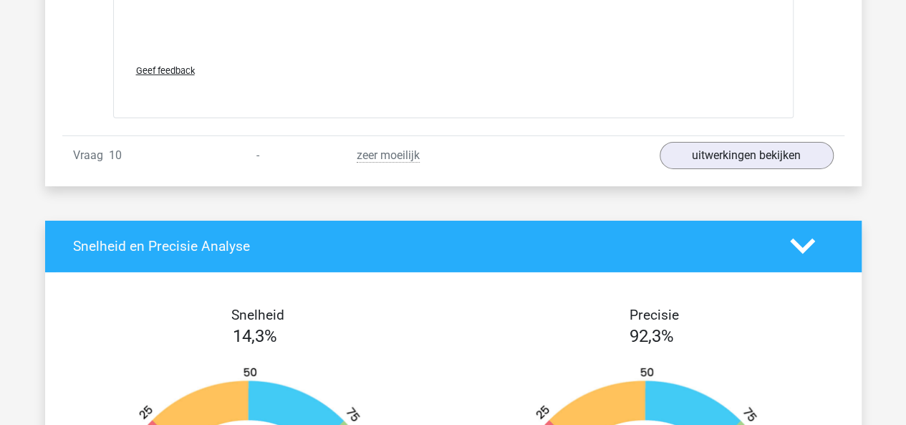
scroll to position [5052, 0]
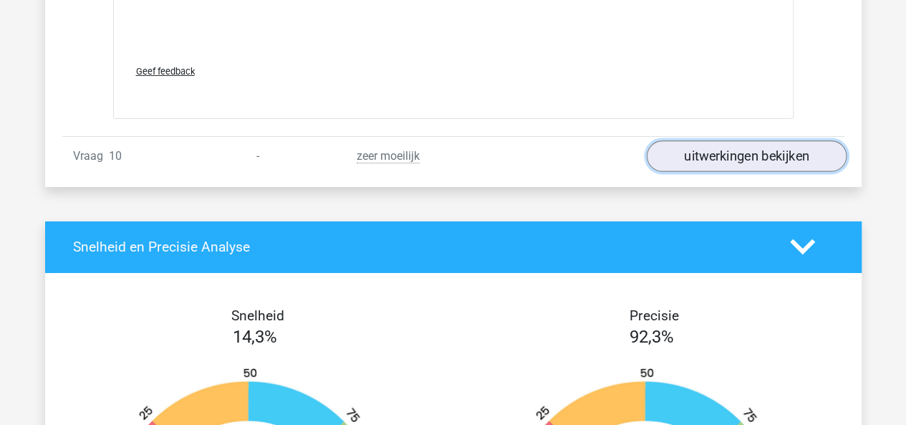
click at [676, 143] on link "uitwerkingen bekijken" at bounding box center [746, 156] width 200 height 32
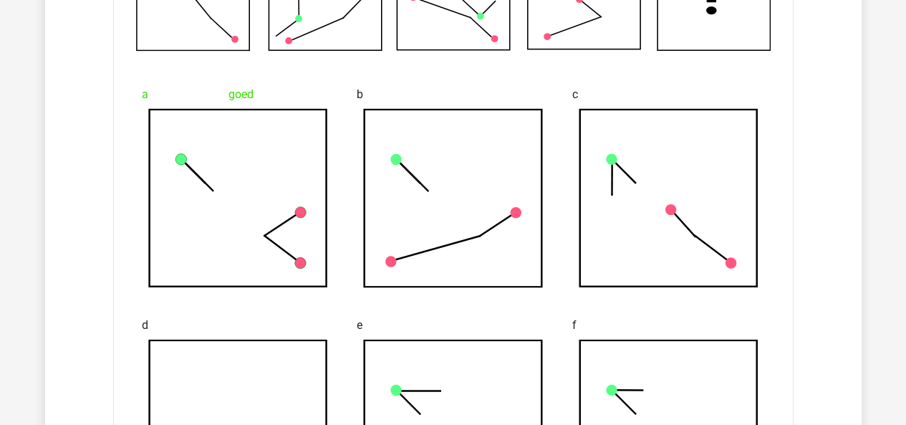
scroll to position [4049, 0]
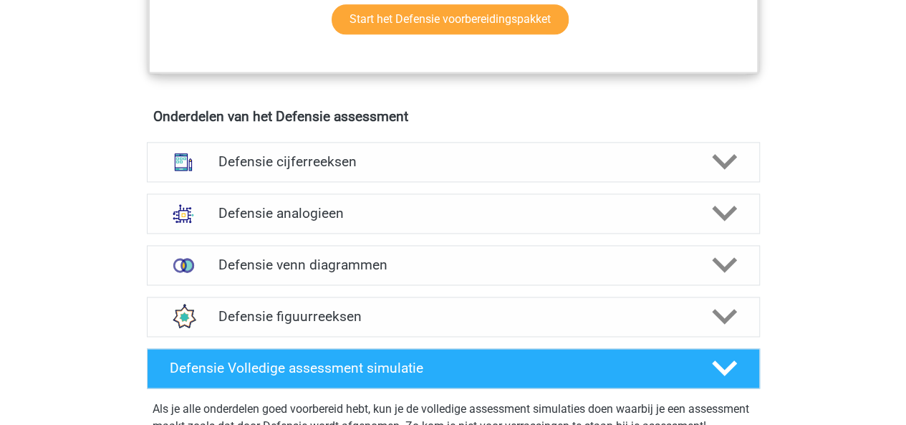
scroll to position [966, 0]
